Goal: Entertainment & Leisure: Consume media (video, audio)

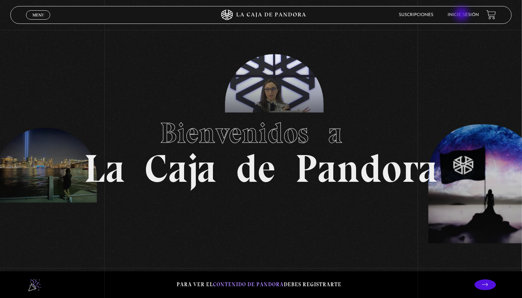
click at [462, 15] on link "Inicie sesión" at bounding box center [463, 15] width 31 height 4
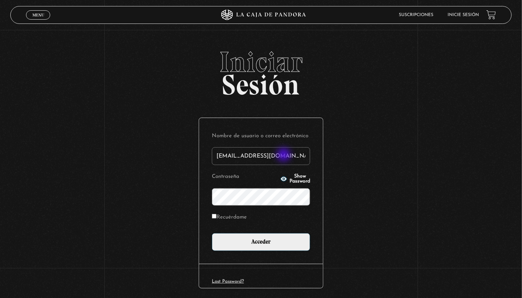
click at [284, 155] on input "[EMAIL_ADDRESS][DOMAIN_NAME]" at bounding box center [261, 156] width 98 height 18
click at [227, 155] on input "mery19chacon@gmail.com" at bounding box center [261, 156] width 98 height 18
click at [232, 155] on input "mary19chacon@gmail.com" at bounding box center [261, 156] width 98 height 18
click at [200, 186] on div "Iniciar Sesión Nombre de usuario o correo electrónico mare19chacon@gmail.com Co…" at bounding box center [261, 184] width 522 height 272
click at [228, 155] on input "mare19chacon@gmail.com" at bounding box center [261, 156] width 98 height 18
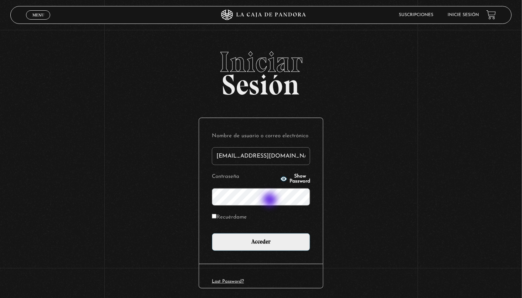
type input "marye19chacon@gmail.com"
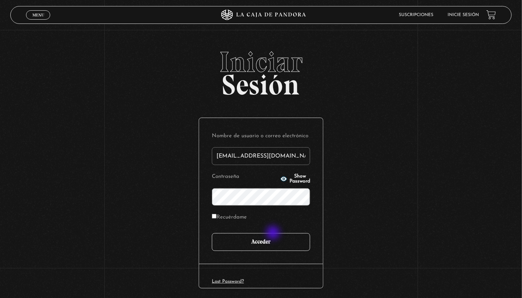
click at [274, 233] on input "Acceder" at bounding box center [261, 242] width 98 height 18
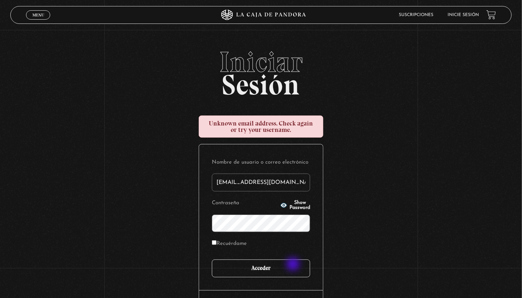
click at [294, 264] on input "Acceder" at bounding box center [261, 268] width 98 height 18
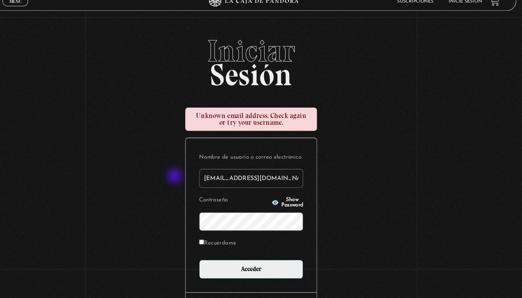
drag, startPoint x: 302, startPoint y: 184, endPoint x: 172, endPoint y: 180, distance: 130.0
click at [172, 180] on div "Iniciar Sesión Unknown email address. Check again or try your username. Nombre …" at bounding box center [261, 197] width 522 height 299
type input "Elena89"
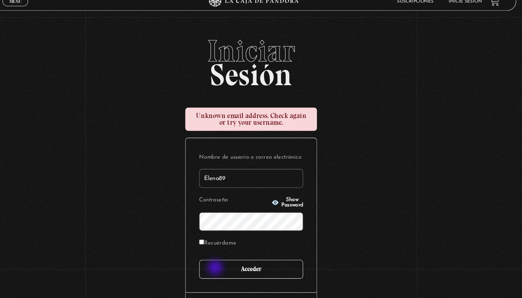
click at [222, 269] on input "Acceder" at bounding box center [261, 268] width 98 height 18
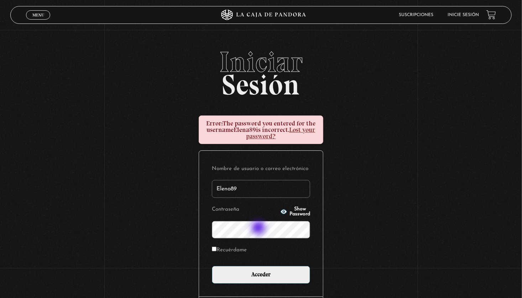
click at [212, 265] on input "Acceder" at bounding box center [261, 274] width 98 height 18
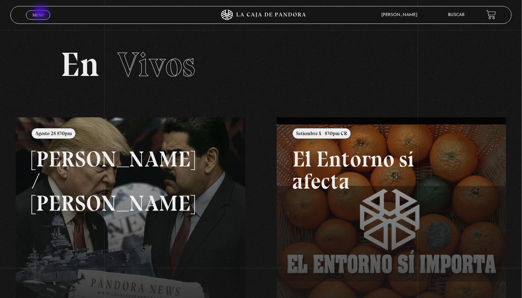
click at [41, 13] on span "Menu" at bounding box center [38, 15] width 12 height 4
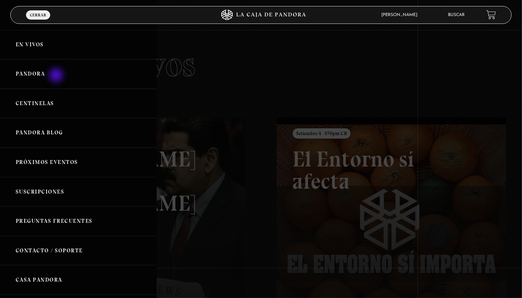
click at [57, 73] on link "Pandora" at bounding box center [78, 74] width 157 height 30
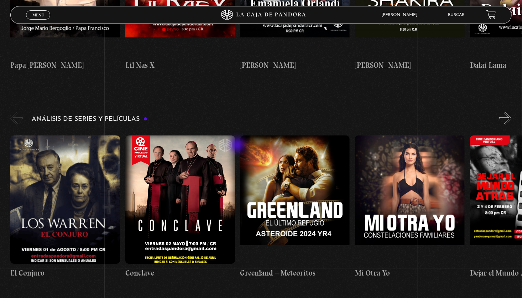
scroll to position [890, 0]
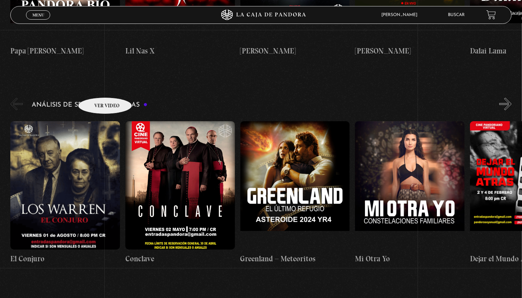
click at [96, 115] on link "El Conjuro" at bounding box center [65, 192] width 110 height 154
click at [95, 121] on figure at bounding box center [65, 185] width 110 height 128
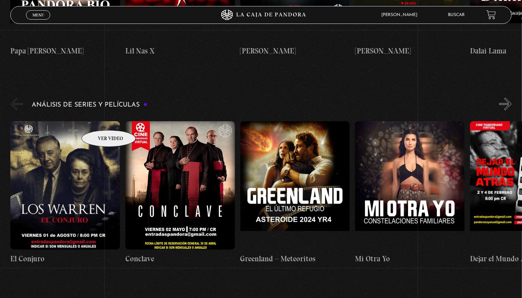
click at [101, 124] on figure at bounding box center [65, 185] width 110 height 128
click at [62, 145] on figure at bounding box center [65, 185] width 110 height 128
drag, startPoint x: 62, startPoint y: 145, endPoint x: 64, endPoint y: 149, distance: 4.6
click at [64, 149] on figure at bounding box center [65, 185] width 110 height 128
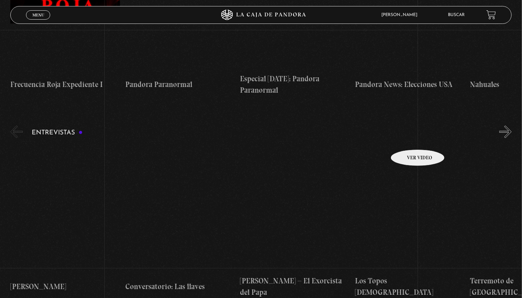
scroll to position [2278, 0]
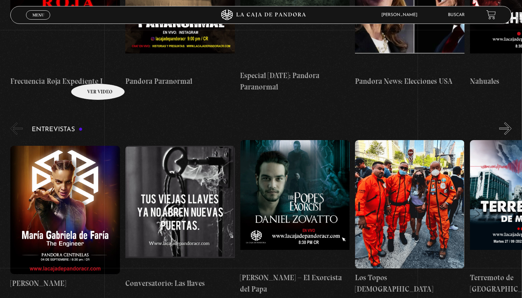
click at [89, 146] on figure at bounding box center [65, 210] width 110 height 128
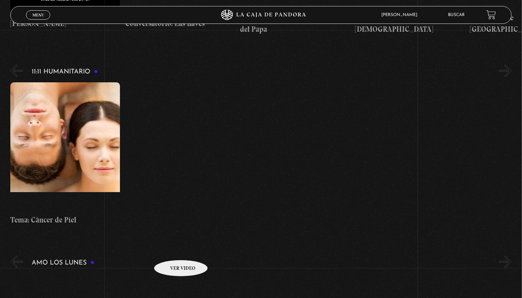
scroll to position [2633, 0]
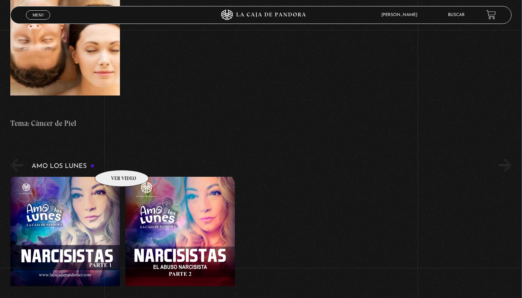
click at [110, 177] on figure at bounding box center [65, 241] width 110 height 128
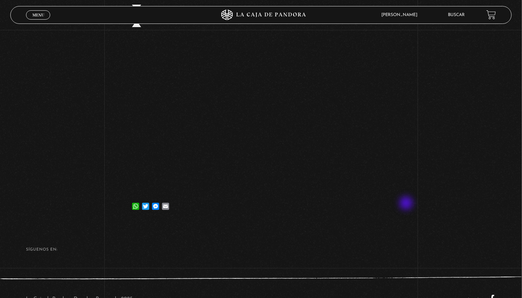
scroll to position [103, 0]
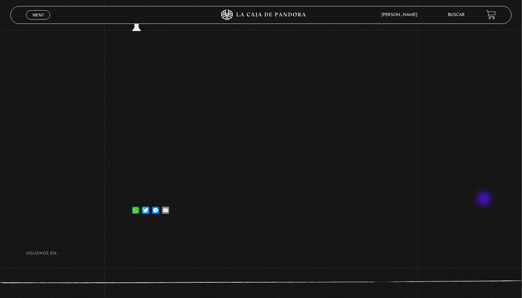
click at [484, 199] on div "Volver 21 abril, 2025 Narcisistas – Parte I WhatsApp Twitter Messenger Email" at bounding box center [261, 76] width 522 height 299
click at [65, 93] on div "Volver 21 abril, 2025 Narcisistas – Parte I WhatsApp Twitter Messenger Email" at bounding box center [261, 76] width 522 height 299
